Goal: Navigation & Orientation: Understand site structure

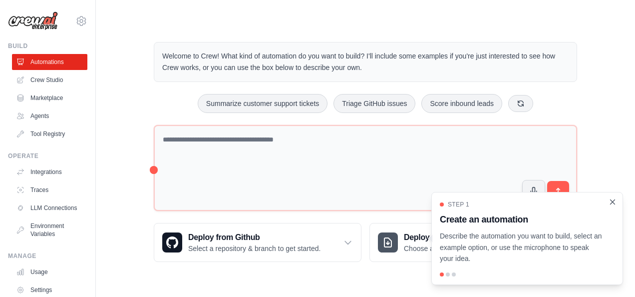
click at [613, 200] on icon "Close walkthrough" at bounding box center [612, 201] width 9 height 9
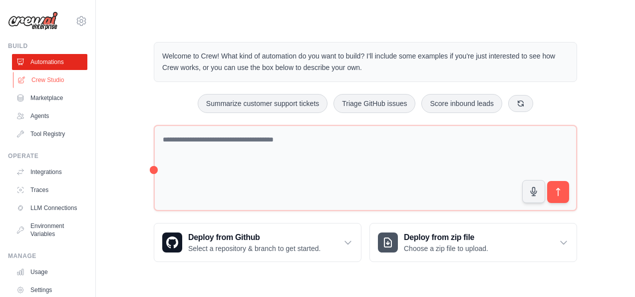
click at [39, 77] on link "Crew Studio" at bounding box center [50, 80] width 75 height 16
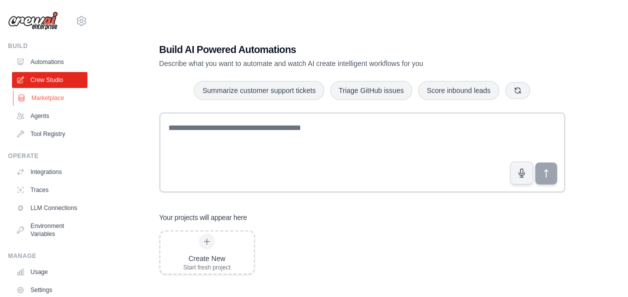
click at [60, 100] on link "Marketplace" at bounding box center [50, 98] width 75 height 16
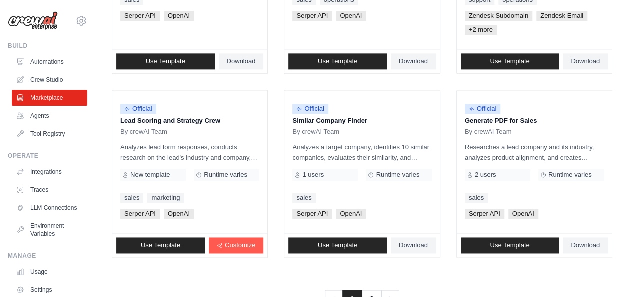
scroll to position [654, 0]
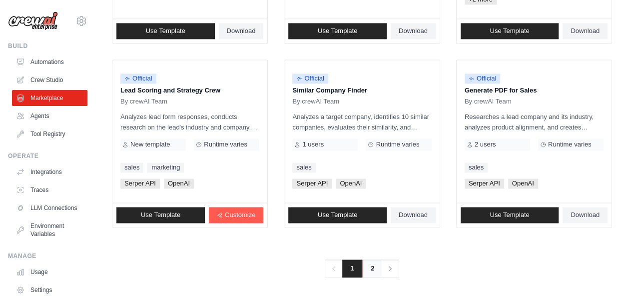
click at [368, 265] on link "2" at bounding box center [372, 268] width 20 height 18
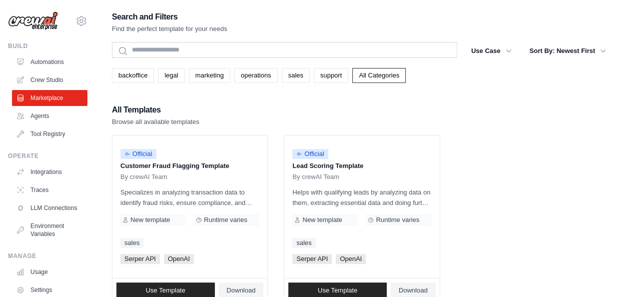
scroll to position [77, 0]
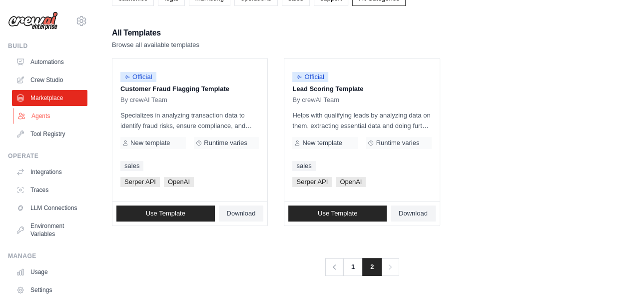
click at [33, 116] on link "Agents" at bounding box center [50, 116] width 75 height 16
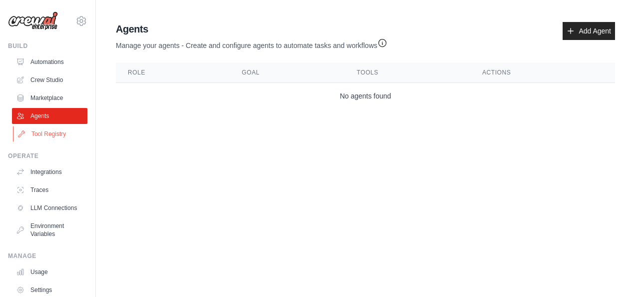
click at [33, 133] on link "Tool Registry" at bounding box center [50, 134] width 75 height 16
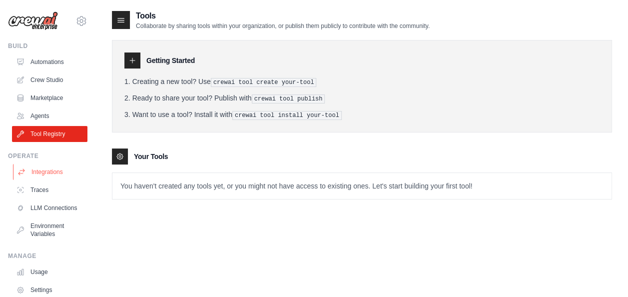
click at [40, 174] on link "Integrations" at bounding box center [50, 172] width 75 height 16
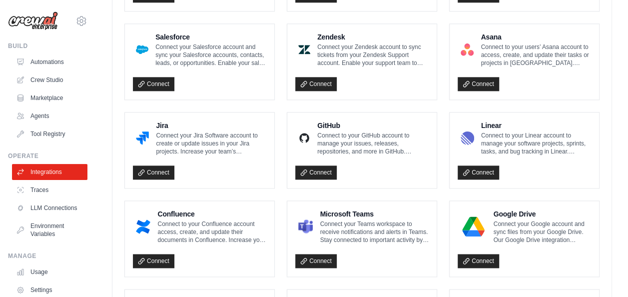
scroll to position [638, 0]
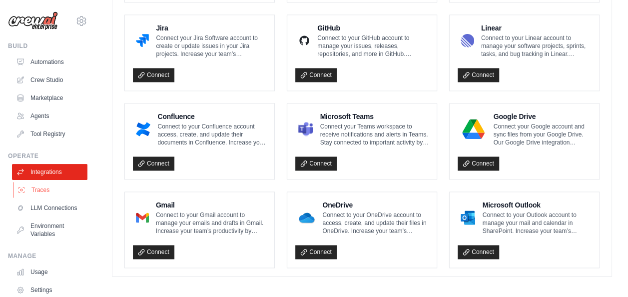
click at [35, 193] on link "Traces" at bounding box center [50, 190] width 75 height 16
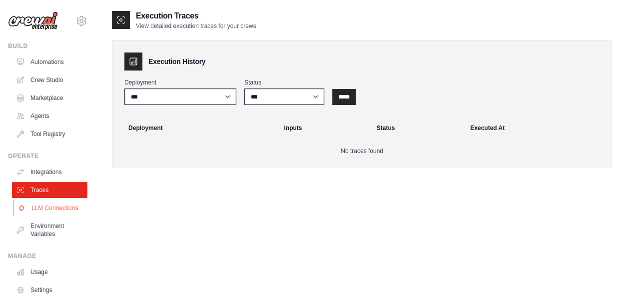
click at [40, 212] on link "LLM Connections" at bounding box center [50, 208] width 75 height 16
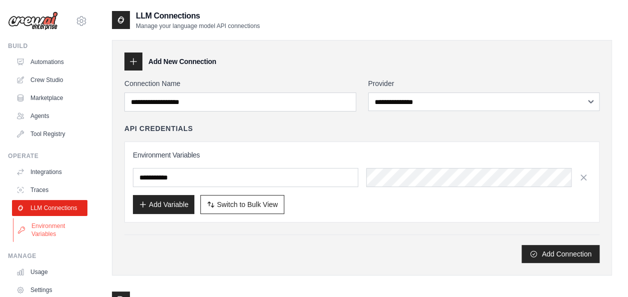
click at [48, 237] on link "Environment Variables" at bounding box center [50, 230] width 75 height 24
